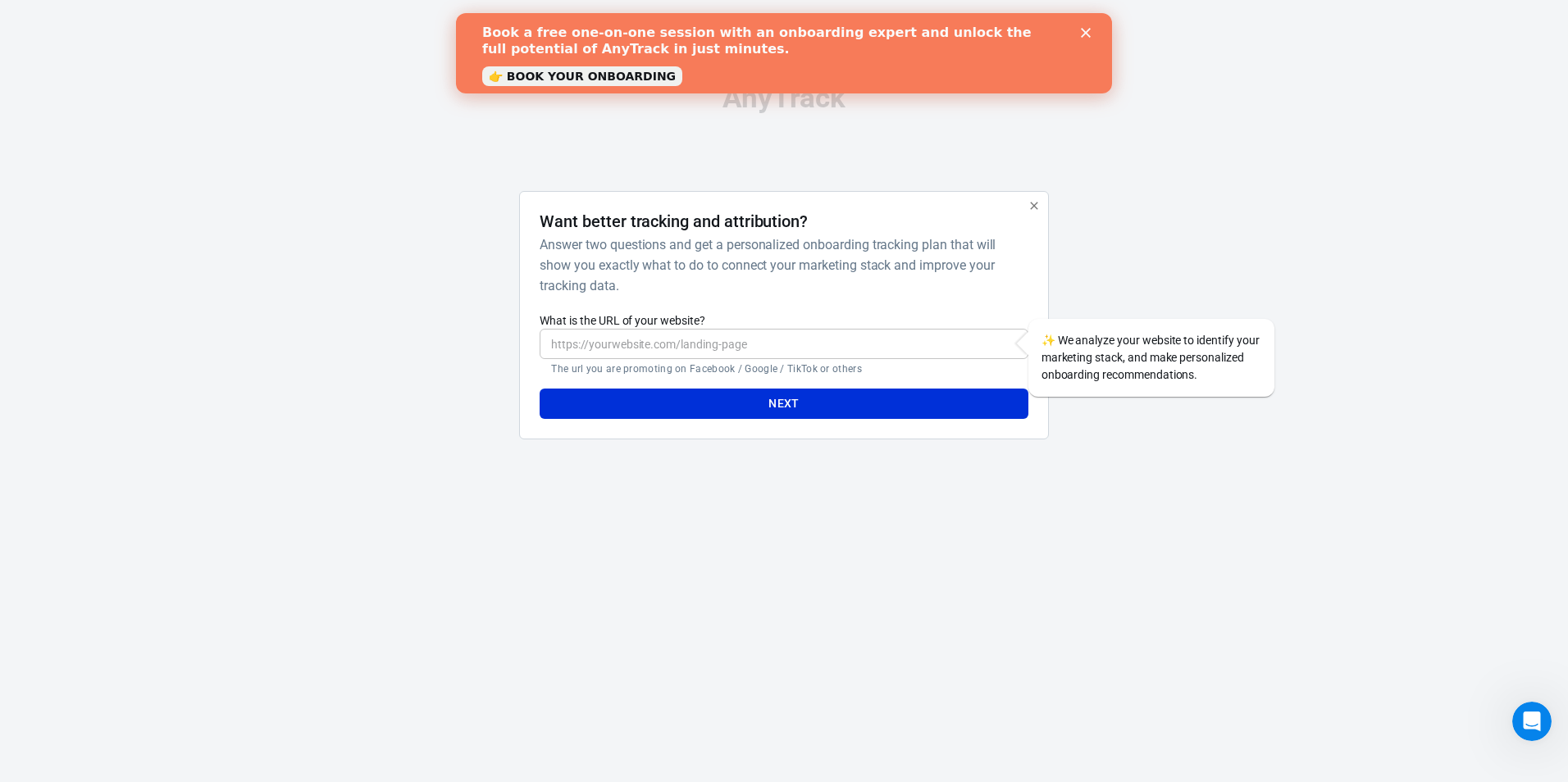
click at [667, 342] on input "What is the URL of your website?" at bounding box center [783, 344] width 488 height 30
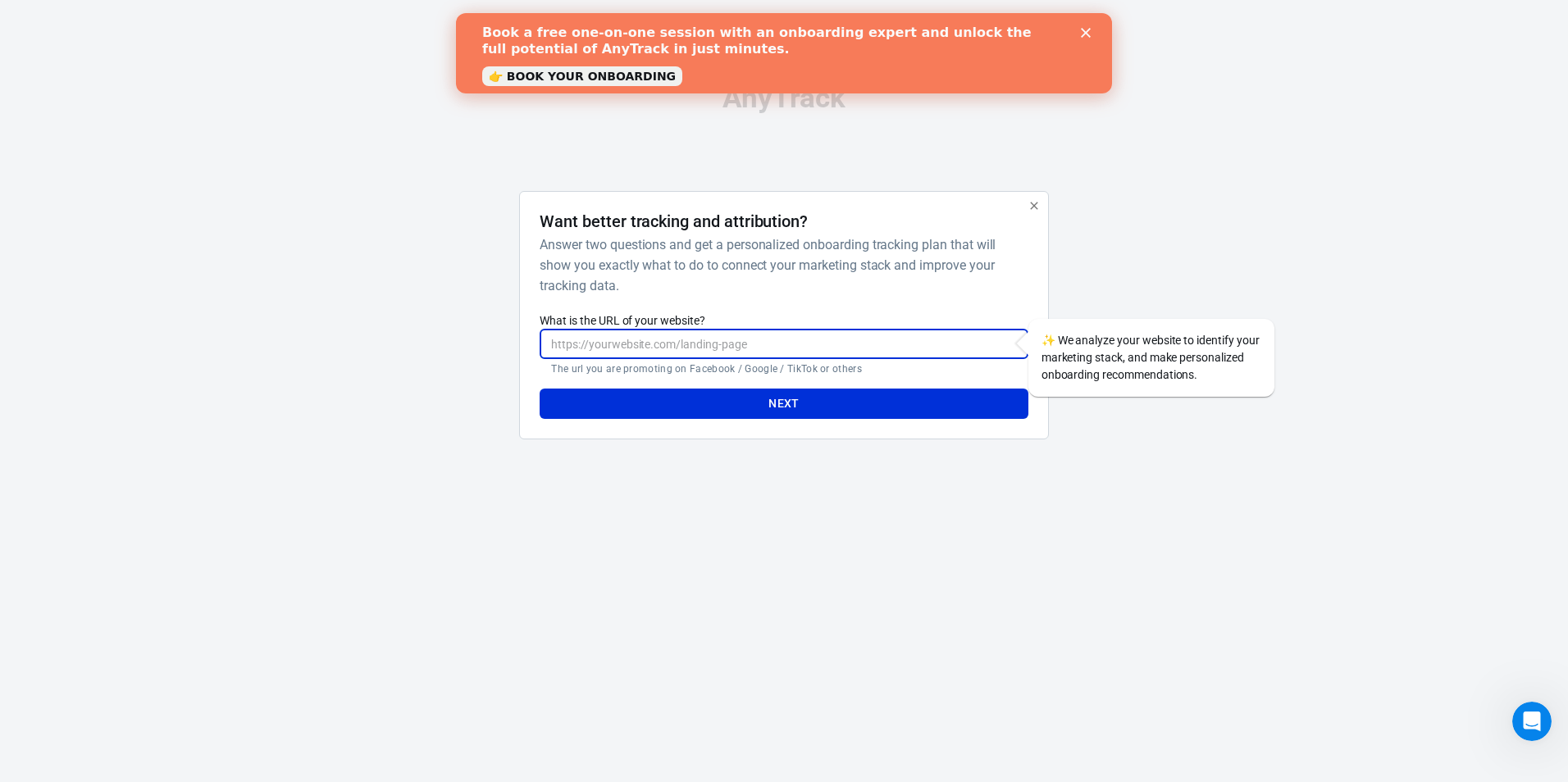
click at [1038, 207] on icon "button" at bounding box center [1034, 206] width 14 height 14
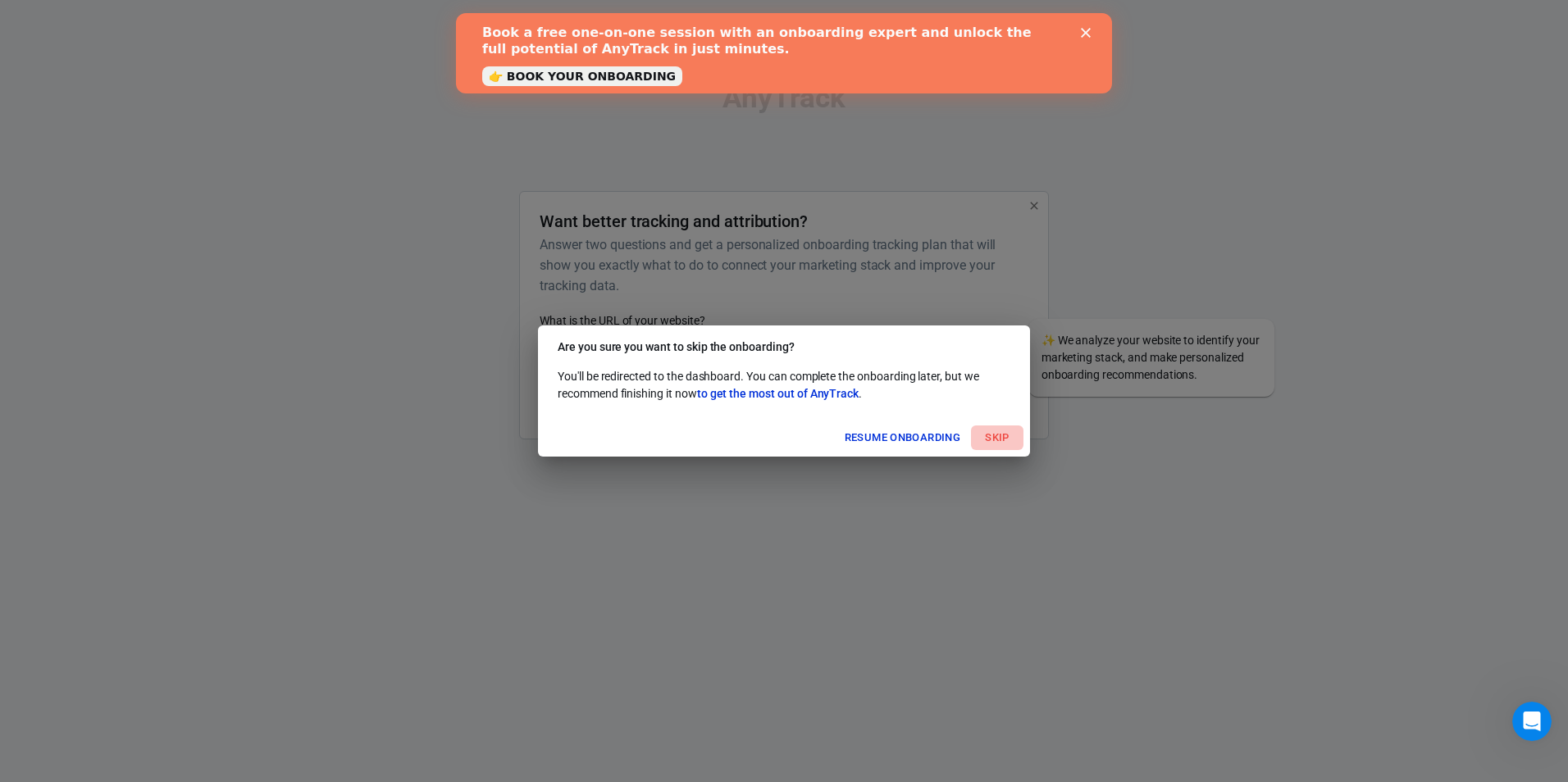
click at [982, 438] on button "Skip" at bounding box center [997, 438] width 52 height 25
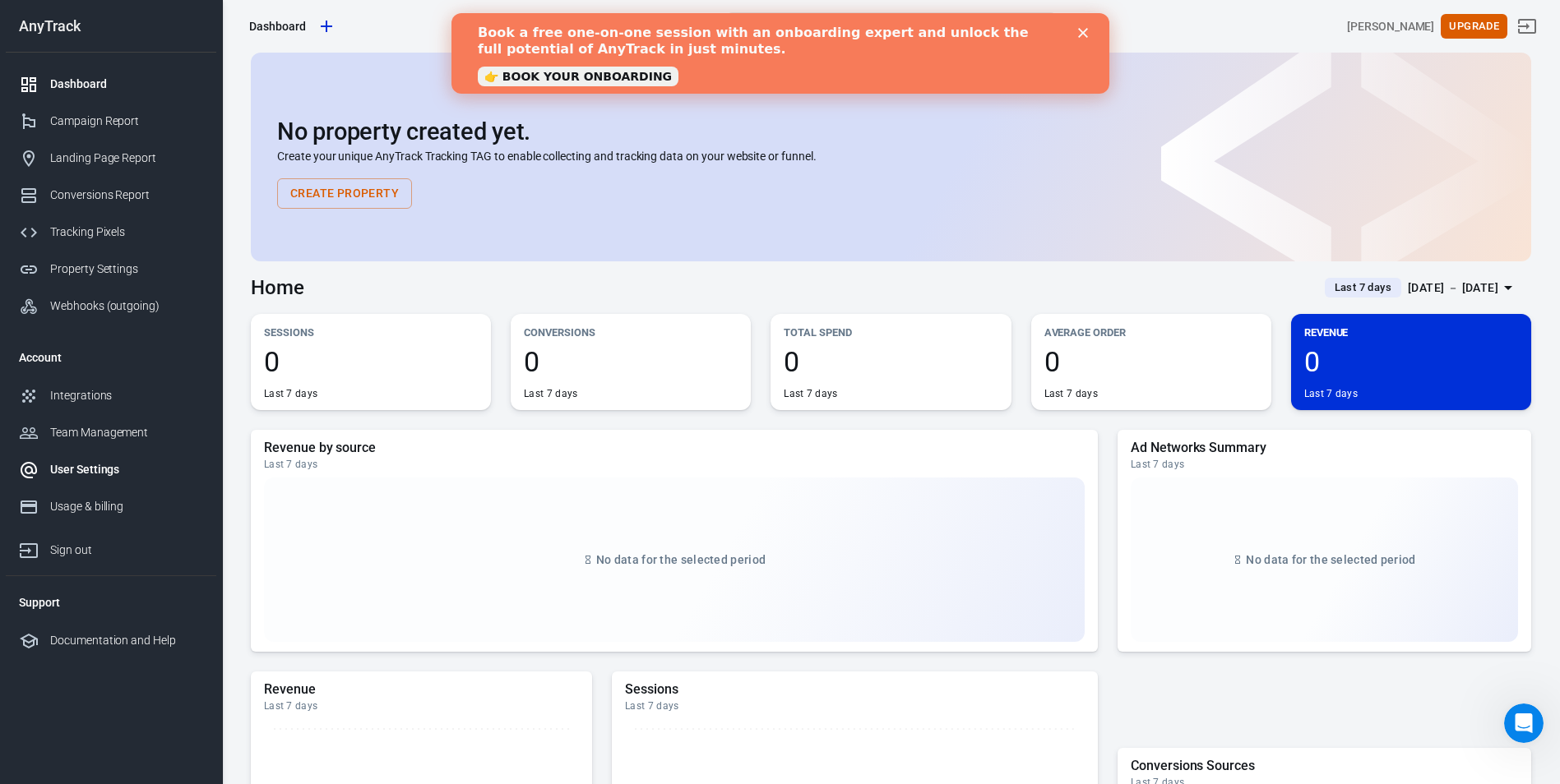
click at [120, 475] on div "User Settings" at bounding box center [126, 470] width 153 height 17
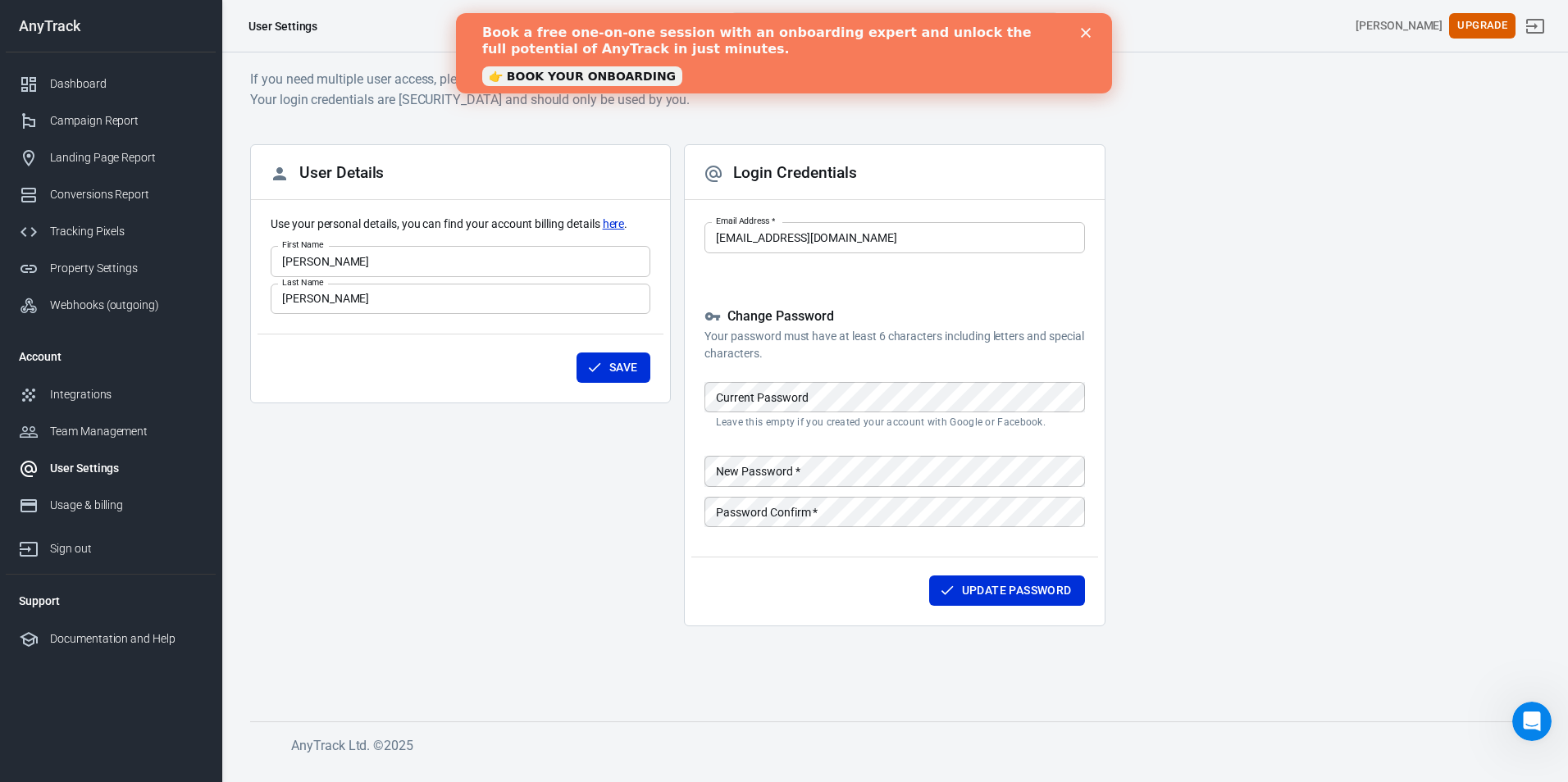
click at [1254, 47] on div "User Settings Find anything... ⌘ + K [PERSON_NAME] Upgrade" at bounding box center [895, 26] width 1346 height 52
click at [1088, 36] on polygon "Close" at bounding box center [1085, 33] width 10 height 10
drag, startPoint x: 632, startPoint y: 22, endPoint x: 1088, endPoint y: 36, distance: 456.2
click at [1088, 36] on div "Find anything... ⌘ + K" at bounding box center [895, 26] width 431 height 40
